Goal: Find specific page/section: Find specific page/section

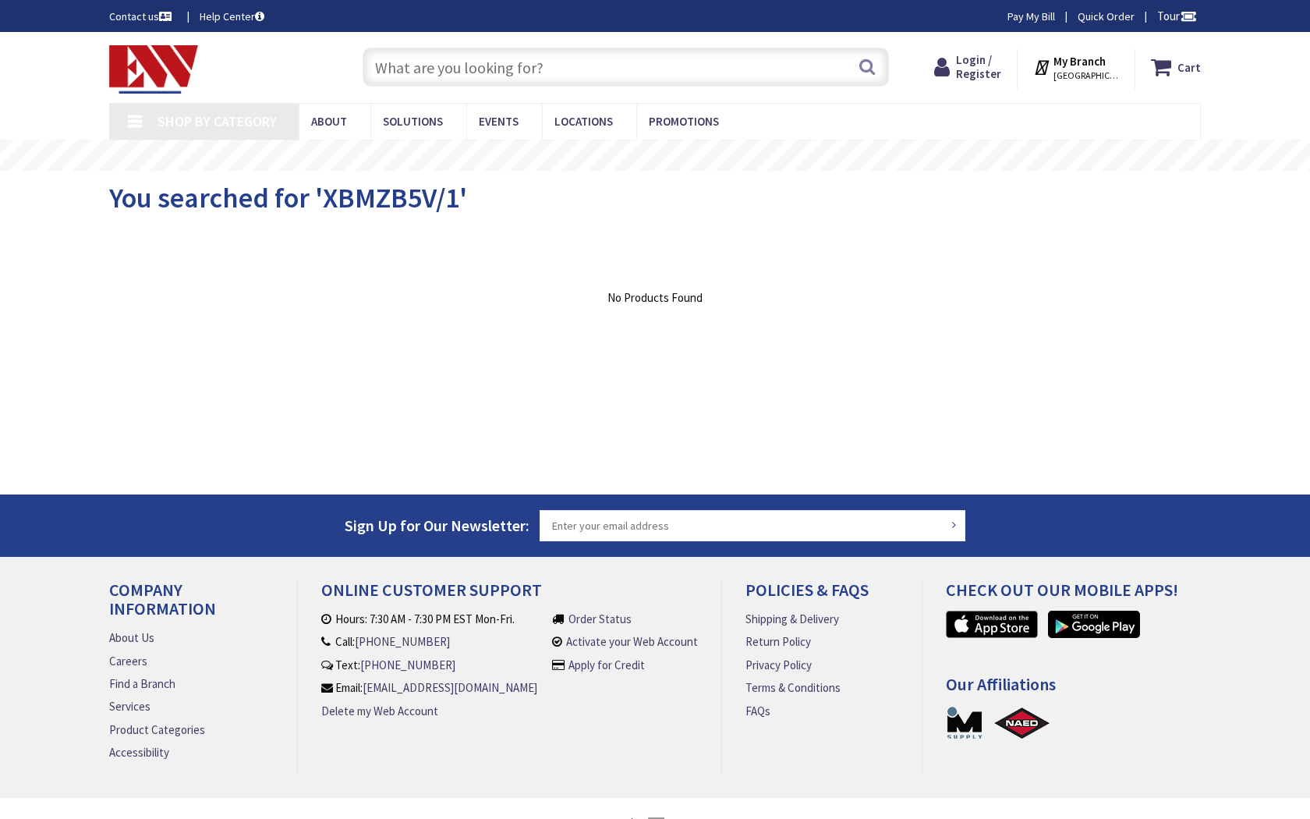
type input "[GEOGRAPHIC_DATA]"
